Goal: Information Seeking & Learning: Learn about a topic

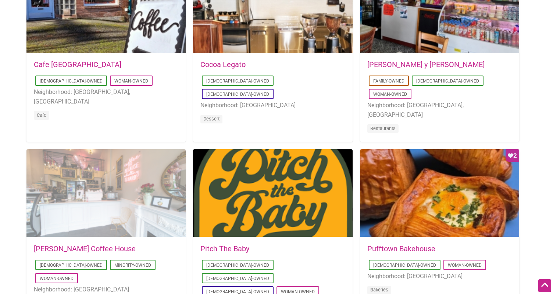
scroll to position [388, 0]
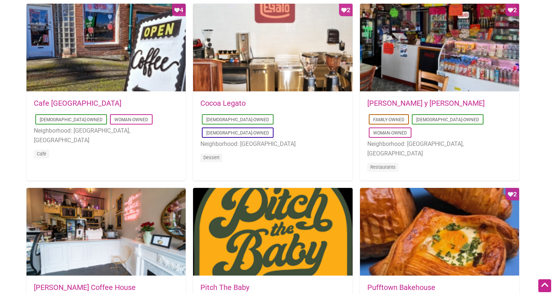
click at [211, 102] on link "Cocoa Legato" at bounding box center [223, 103] width 45 height 9
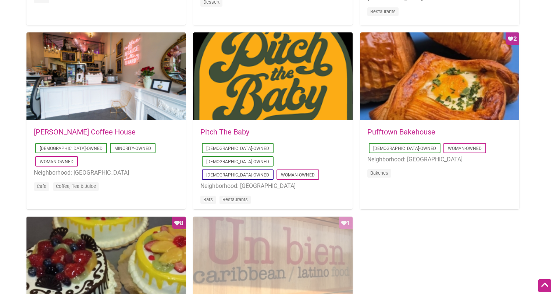
scroll to position [660, 0]
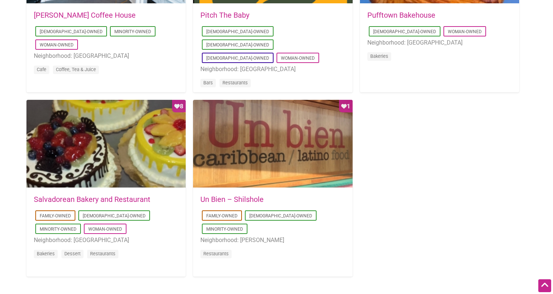
click at [237, 201] on link "Un Bien – Shilshole" at bounding box center [232, 199] width 63 height 9
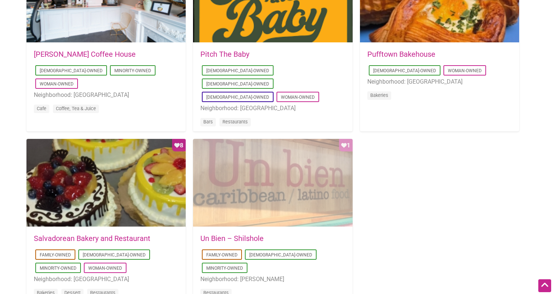
scroll to position [583, 0]
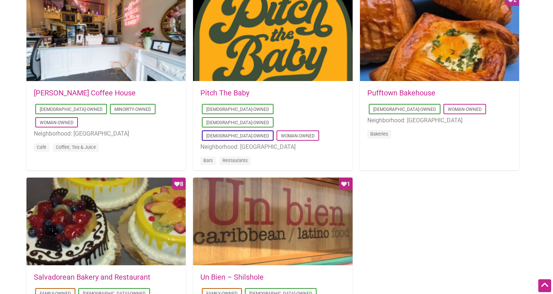
click at [75, 92] on link "[PERSON_NAME] Coffee House" at bounding box center [85, 92] width 102 height 9
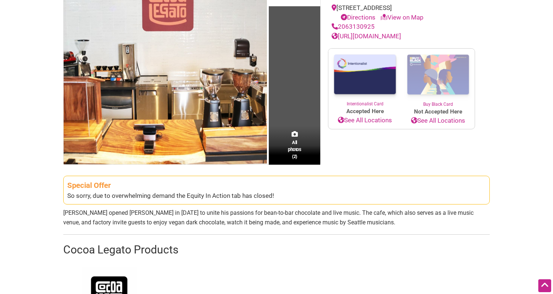
scroll to position [78, 0]
